Goal: Task Accomplishment & Management: Use online tool/utility

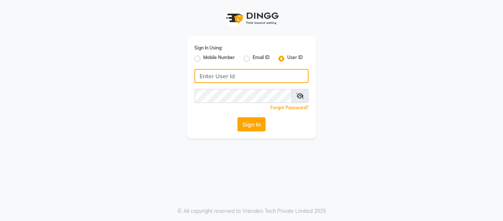
type input "opalsalon@123"
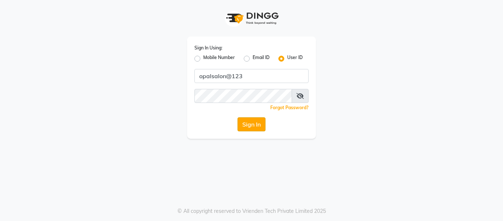
click at [248, 127] on button "Sign In" at bounding box center [252, 124] width 28 height 14
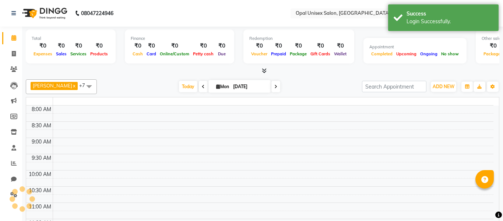
select select "en"
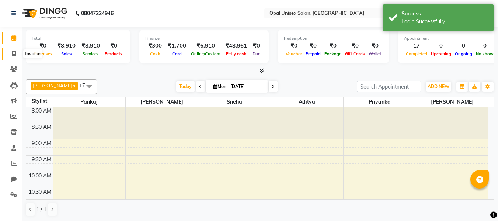
click at [16, 55] on span at bounding box center [13, 54] width 13 height 8
select select "service"
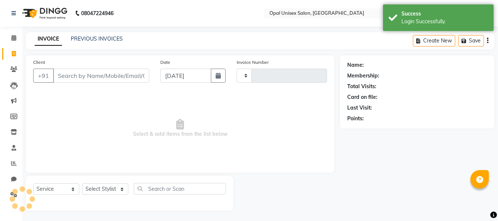
type input "1274"
select select "8653"
click at [16, 70] on icon at bounding box center [13, 69] width 7 height 6
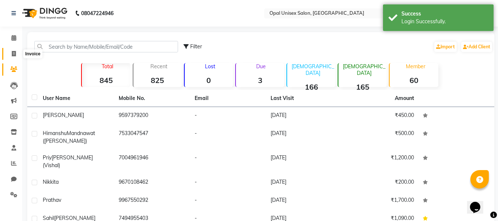
click at [16, 53] on span at bounding box center [13, 54] width 13 height 8
select select "service"
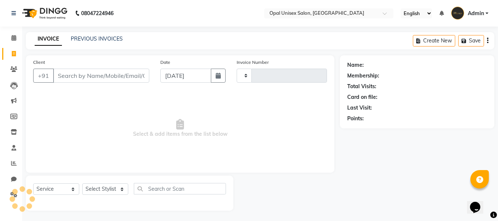
scroll to position [1, 0]
select select "8653"
type input "1274"
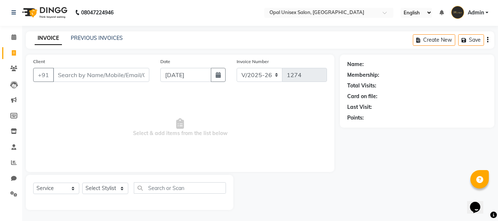
click at [118, 76] on input "Client" at bounding box center [101, 75] width 96 height 14
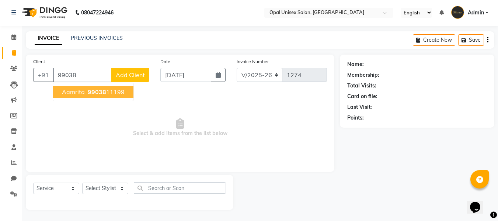
click at [111, 93] on ngb-highlight "99038 11199" at bounding box center [105, 91] width 38 height 7
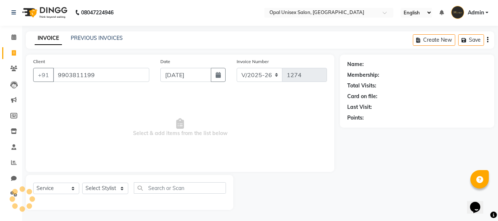
type input "9903811199"
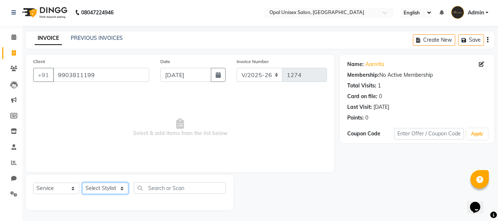
click at [95, 191] on select "Select Stylist [PERSON_NAME] Priyanka Sachin [PERSON_NAME][GEOGRAPHIC_DATA][PER…" at bounding box center [105, 187] width 46 height 11
select select "86885"
click at [82, 182] on select "Select Stylist [PERSON_NAME] Priyanka Sachin [PERSON_NAME][GEOGRAPHIC_DATA][PER…" at bounding box center [105, 187] width 46 height 11
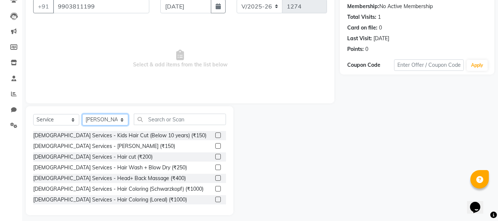
scroll to position [74, 0]
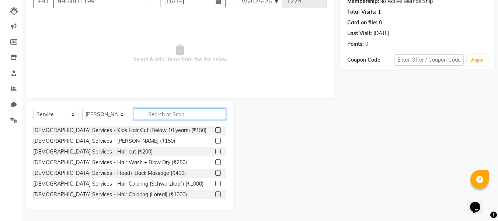
click at [147, 113] on input "text" at bounding box center [180, 113] width 92 height 11
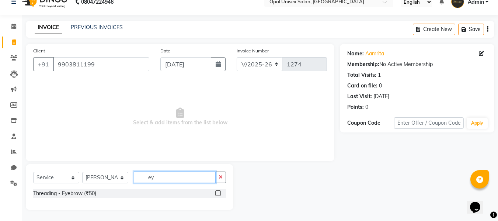
scroll to position [11, 0]
type input "ey"
click at [221, 193] on label at bounding box center [218, 193] width 6 height 6
click at [220, 193] on input "checkbox" at bounding box center [217, 193] width 5 height 5
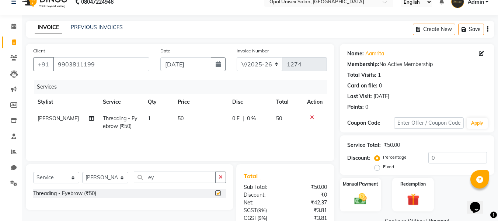
checkbox input "false"
click at [190, 171] on div "Select Service Product Membership Package Voucher Prepaid Gift Card Select Styl…" at bounding box center [129, 187] width 207 height 46
click at [188, 177] on input "ey" at bounding box center [175, 176] width 82 height 11
type input "e"
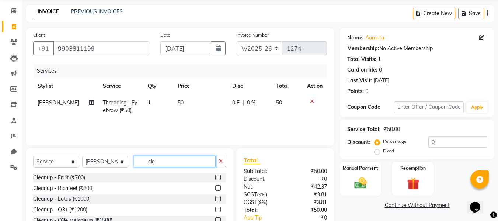
scroll to position [36, 0]
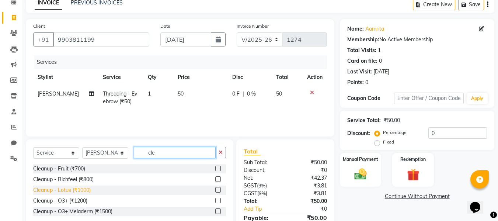
type input "cle"
click at [74, 189] on div "Cleanup - Lotus (₹1000)" at bounding box center [61, 190] width 57 height 8
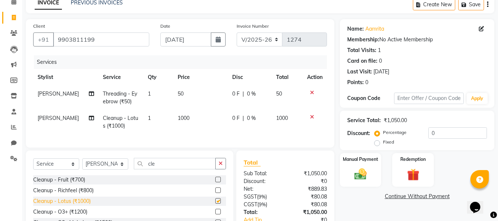
checkbox input "false"
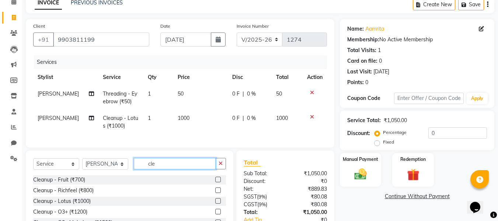
click at [172, 166] on input "cle" at bounding box center [175, 163] width 82 height 11
type input "c"
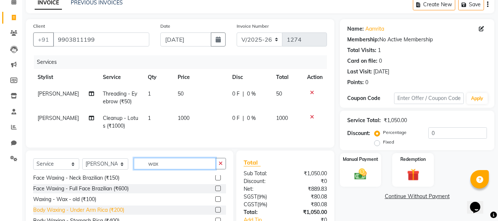
scroll to position [74, 0]
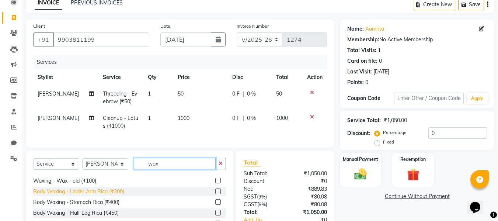
type input "wax"
click at [114, 195] on div "Body Waxing - Under Arm Rica (₹200)" at bounding box center [78, 192] width 91 height 8
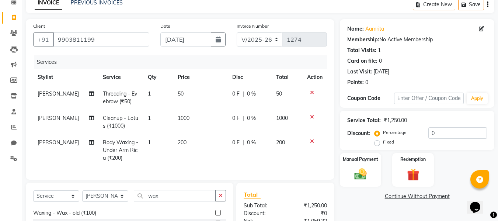
checkbox input "false"
click at [199, 141] on td "200" at bounding box center [200, 150] width 55 height 32
select select "86885"
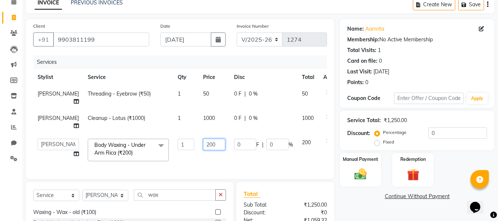
click at [203, 142] on input "200" at bounding box center [214, 144] width 22 height 11
type input "2"
type input "300"
click at [231, 159] on td "0 F | 0 %" at bounding box center [264, 149] width 68 height 31
select select "86885"
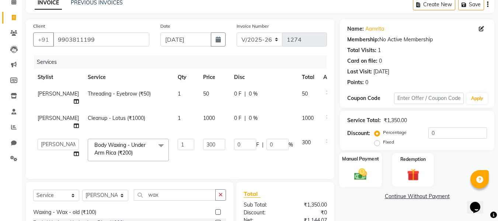
click at [362, 176] on img at bounding box center [360, 174] width 21 height 15
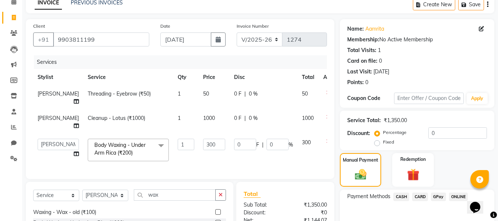
click at [423, 197] on span "CARD" at bounding box center [420, 196] width 16 height 8
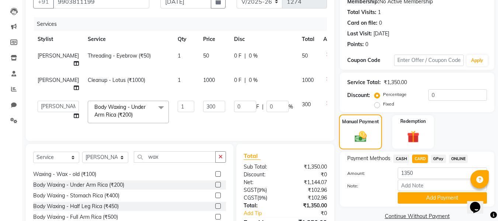
scroll to position [122, 0]
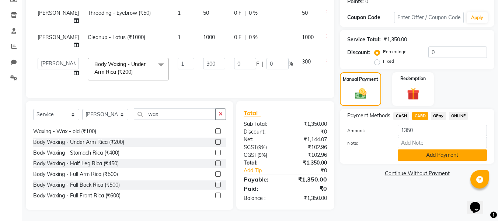
click at [449, 153] on button "Add Payment" at bounding box center [442, 154] width 89 height 11
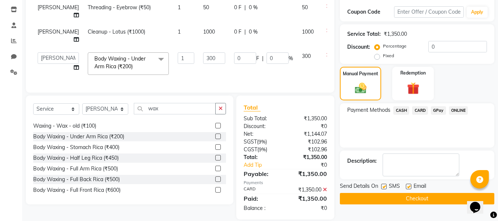
scroll to position [137, 0]
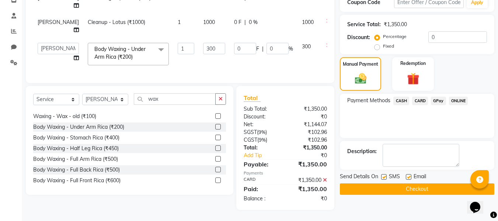
click at [402, 183] on button "Checkout" at bounding box center [417, 188] width 154 height 11
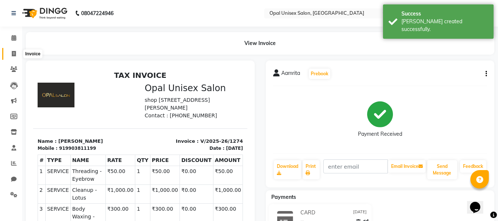
click at [12, 51] on icon at bounding box center [14, 54] width 4 height 6
select select "service"
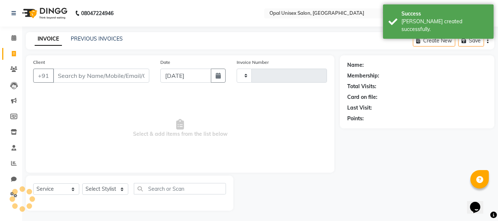
scroll to position [1, 0]
select select "8653"
type input "1275"
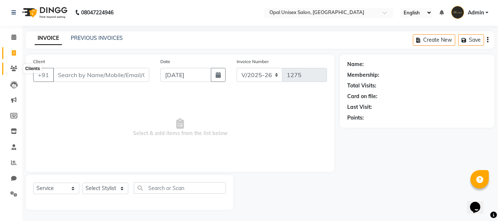
click at [10, 67] on span at bounding box center [13, 68] width 13 height 8
